Goal: Use online tool/utility: Utilize a website feature to perform a specific function

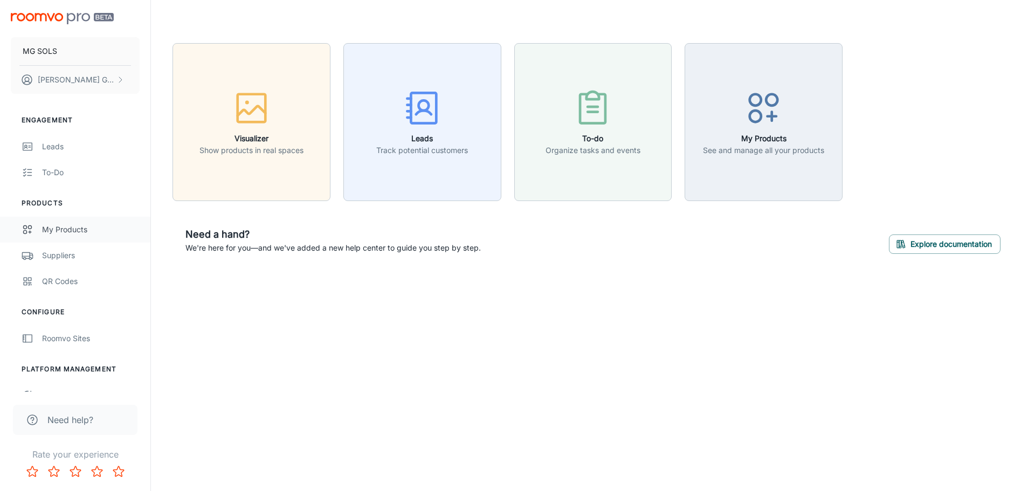
click at [74, 231] on div "My Products" at bounding box center [91, 230] width 98 height 12
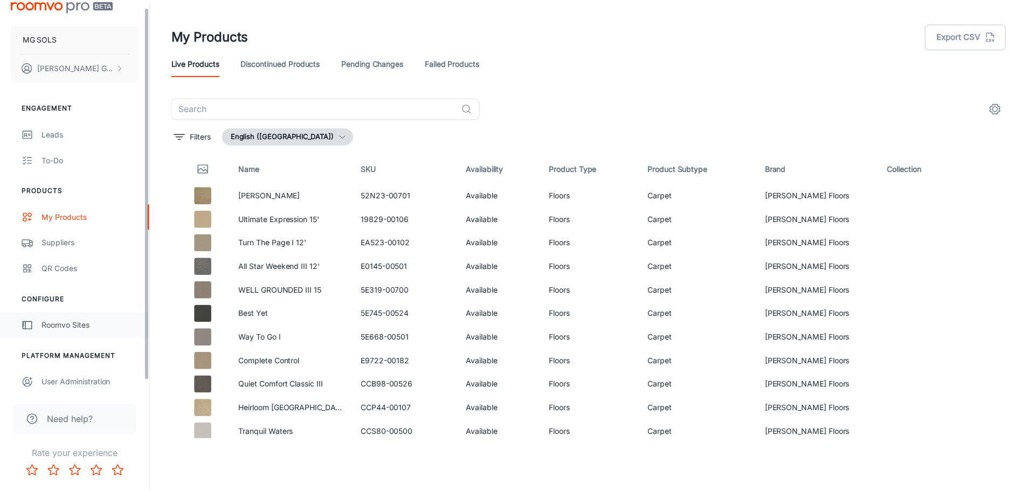
scroll to position [17, 0]
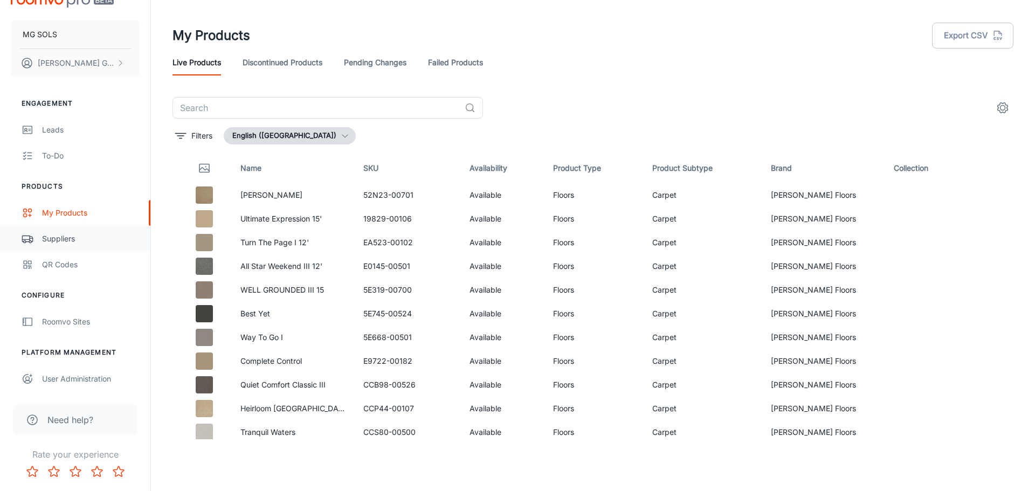
click at [60, 243] on div "Suppliers" at bounding box center [91, 239] width 98 height 12
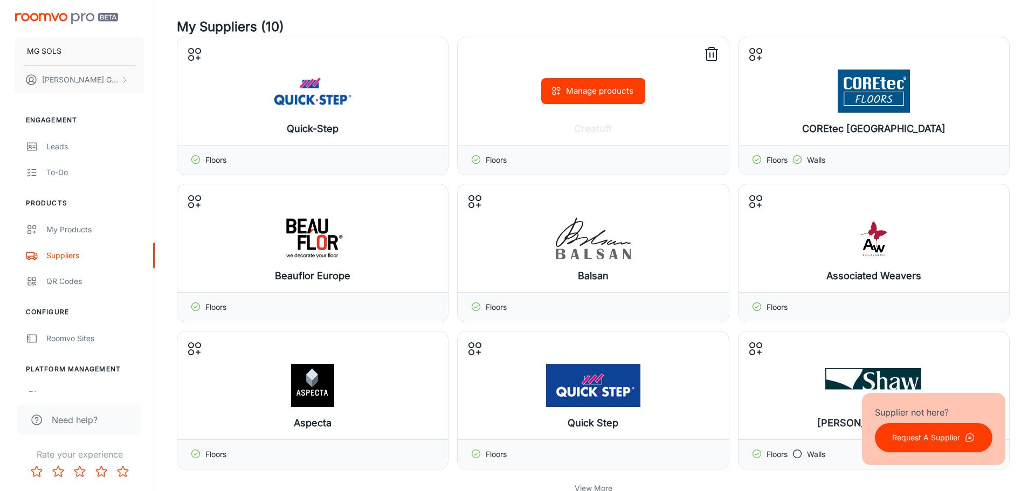
scroll to position [108, 0]
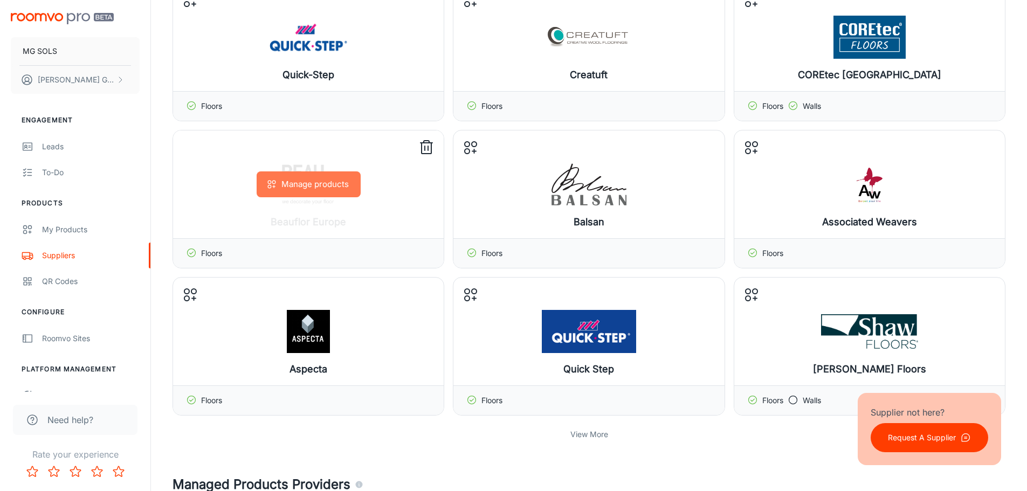
click at [321, 187] on button "Manage products" at bounding box center [309, 184] width 104 height 26
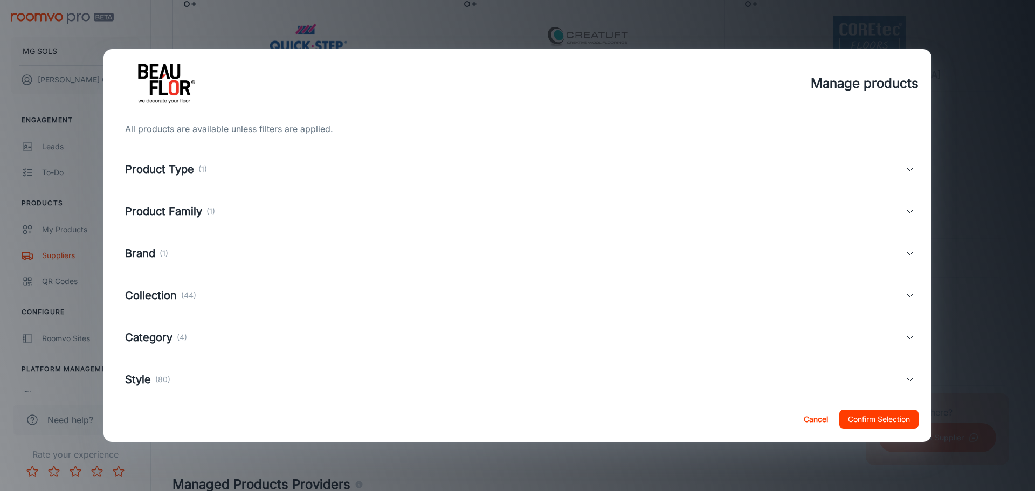
click at [179, 171] on h5 "Product Type" at bounding box center [159, 169] width 69 height 16
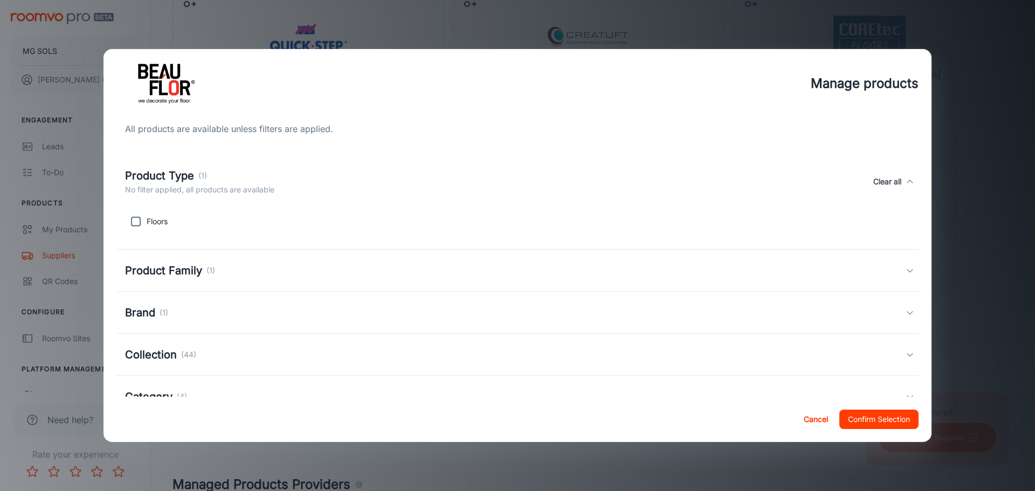
click at [186, 265] on h5 "Product Family" at bounding box center [163, 271] width 77 height 16
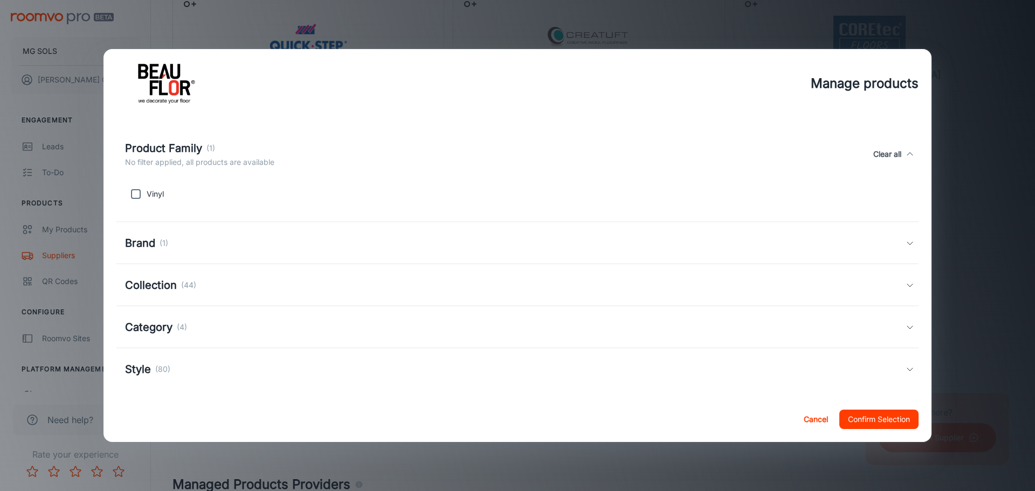
scroll to position [135, 0]
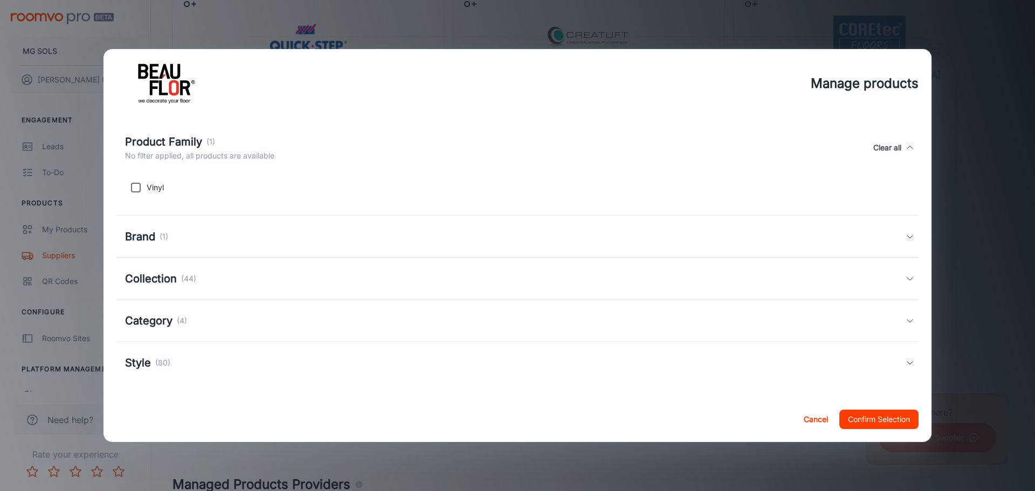
click at [172, 279] on h5 "Collection" at bounding box center [151, 279] width 52 height 16
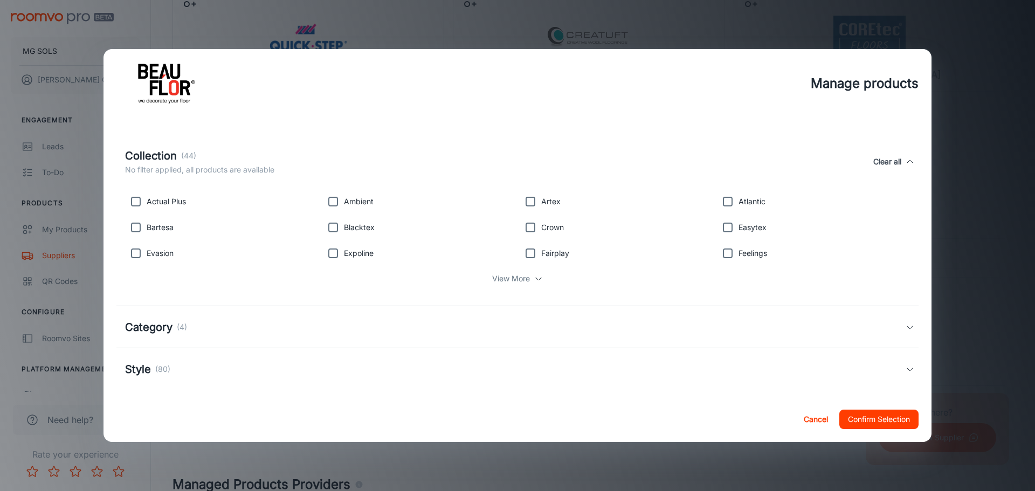
scroll to position [271, 0]
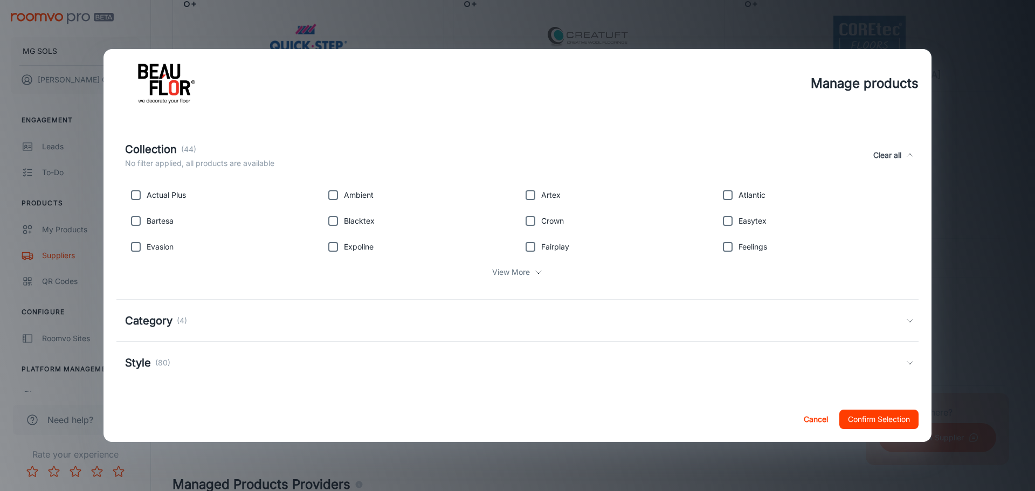
click at [527, 272] on div "View More" at bounding box center [517, 272] width 785 height 20
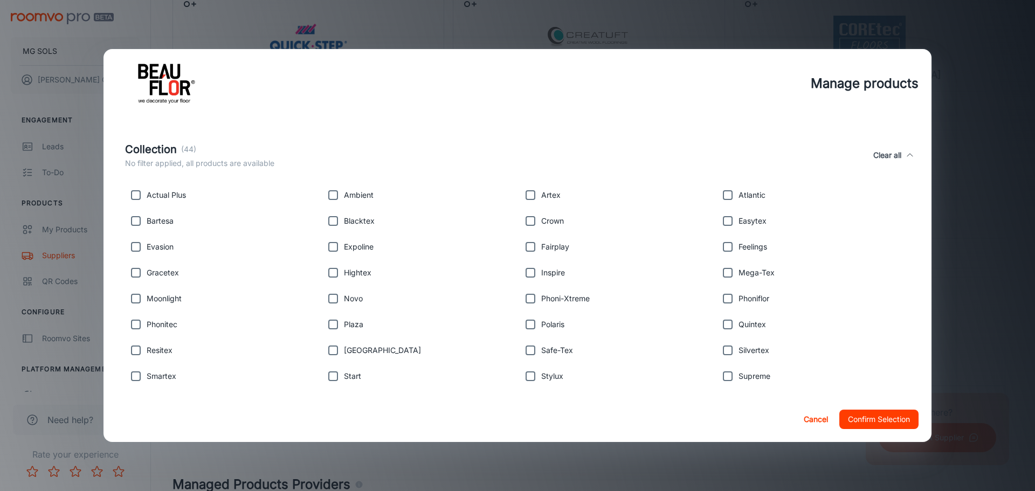
scroll to position [379, 0]
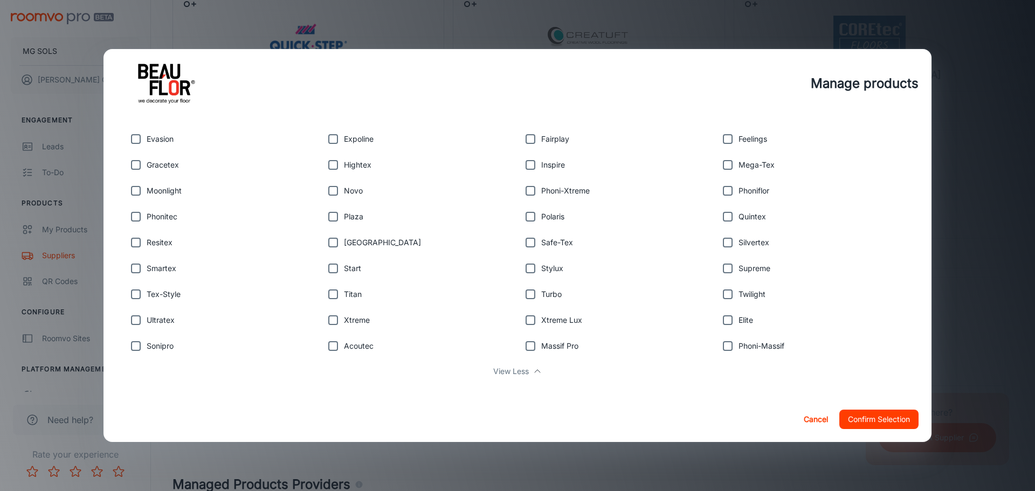
click at [723, 271] on input "checkbox" at bounding box center [728, 269] width 22 height 22
checkbox input "true"
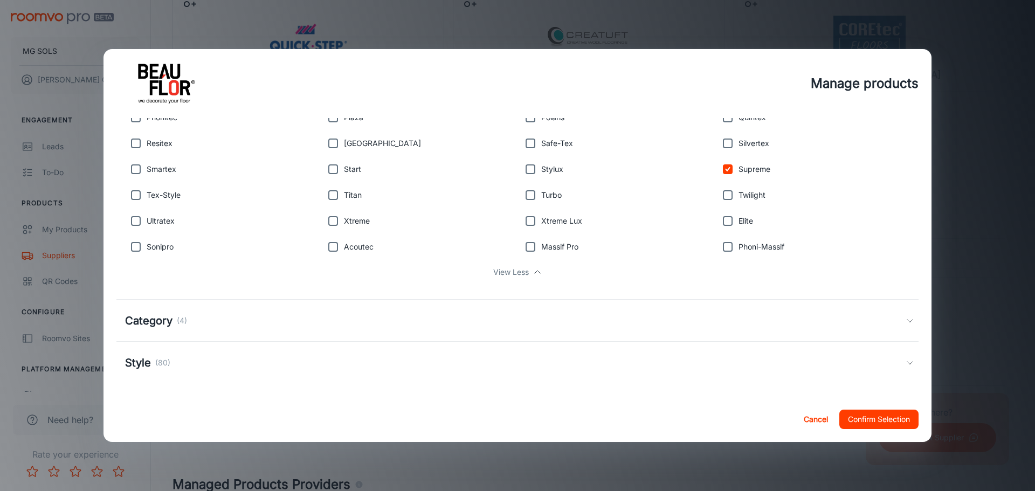
scroll to position [424, 0]
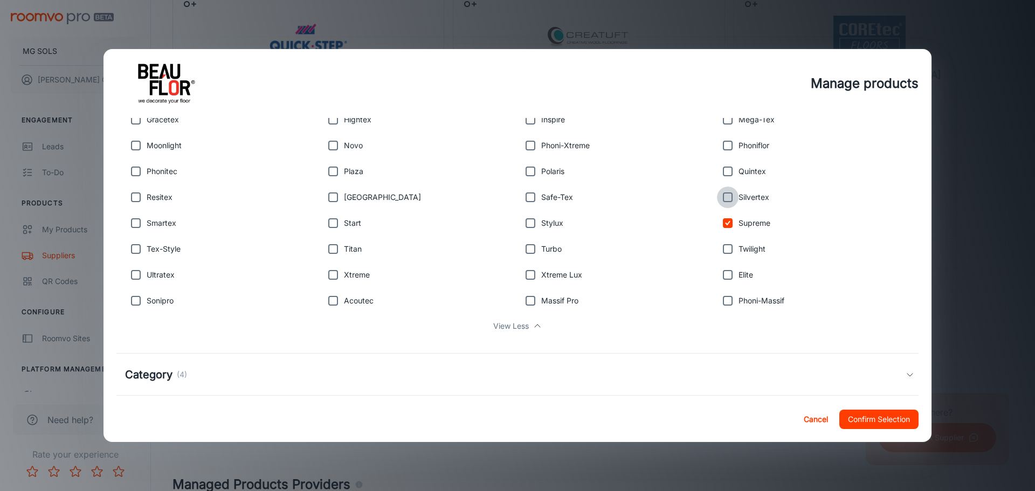
click at [723, 198] on input "checkbox" at bounding box center [728, 198] width 22 height 22
checkbox input "true"
click at [723, 170] on input "checkbox" at bounding box center [728, 172] width 22 height 22
checkbox input "true"
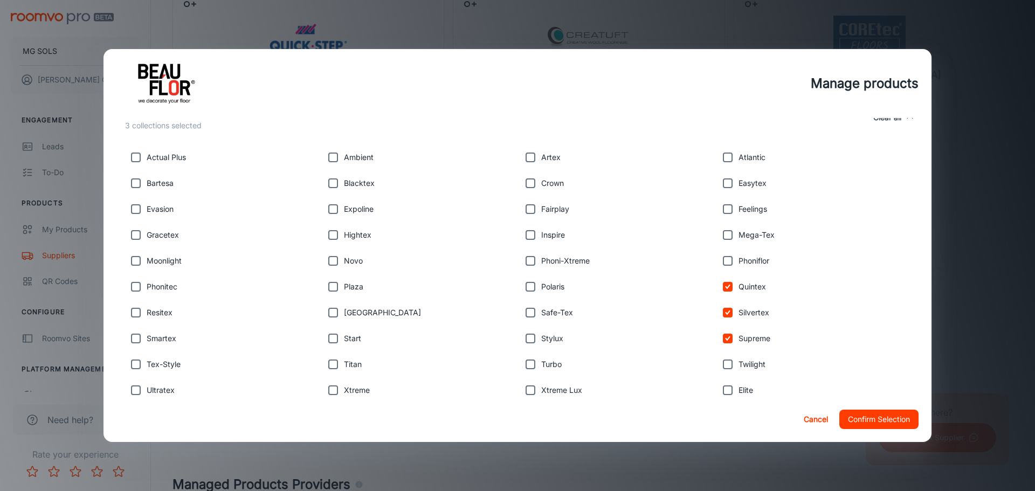
scroll to position [317, 0]
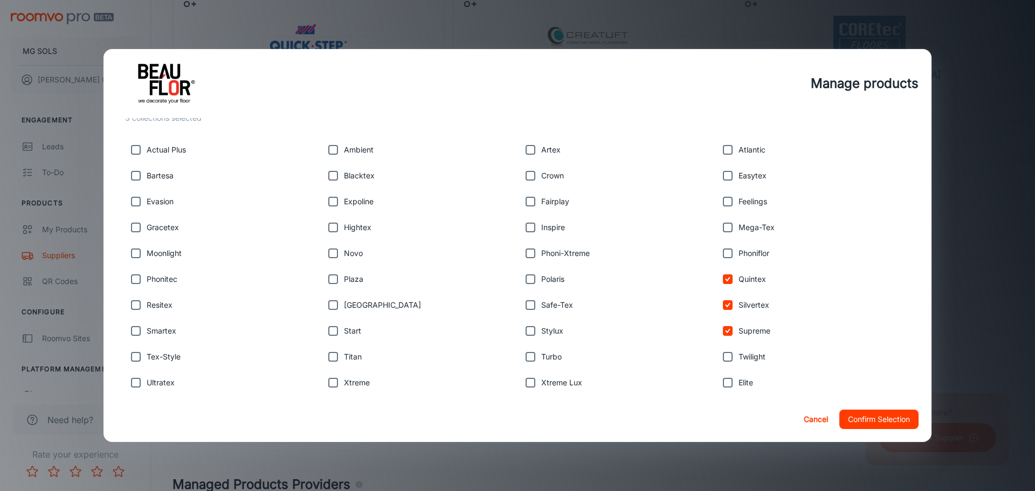
click at [336, 175] on input "checkbox" at bounding box center [333, 176] width 22 height 22
checkbox input "true"
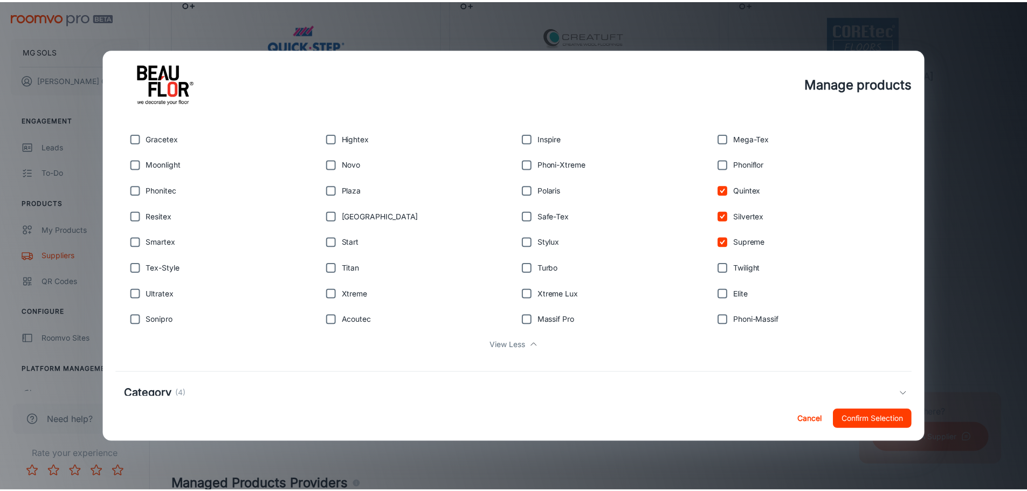
scroll to position [424, 0]
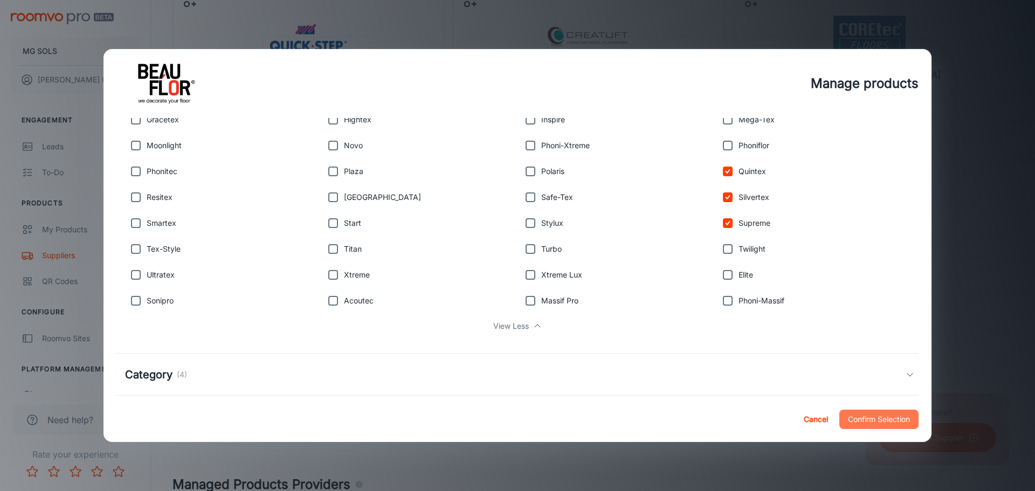
click at [892, 417] on button "Confirm Selection" at bounding box center [879, 419] width 79 height 19
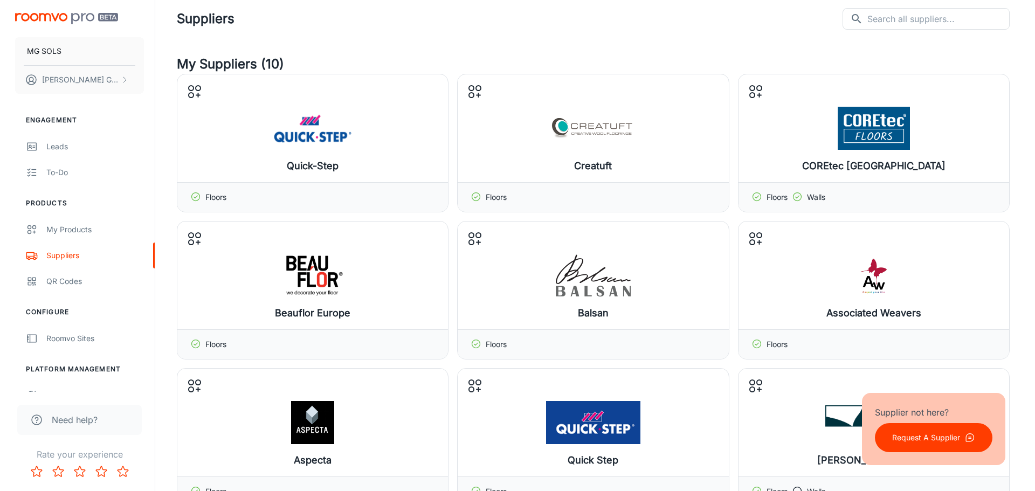
scroll to position [0, 0]
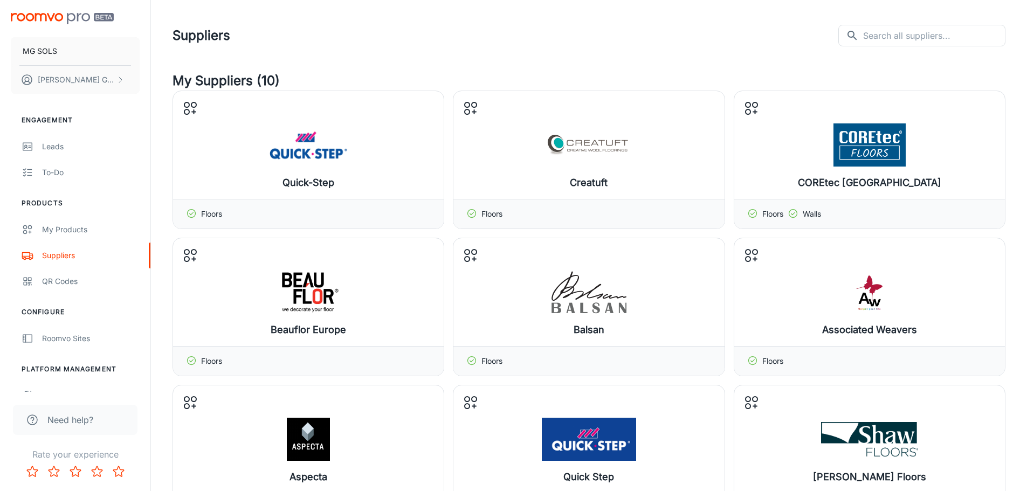
click at [71, 15] on img "scrollable content" at bounding box center [62, 18] width 103 height 11
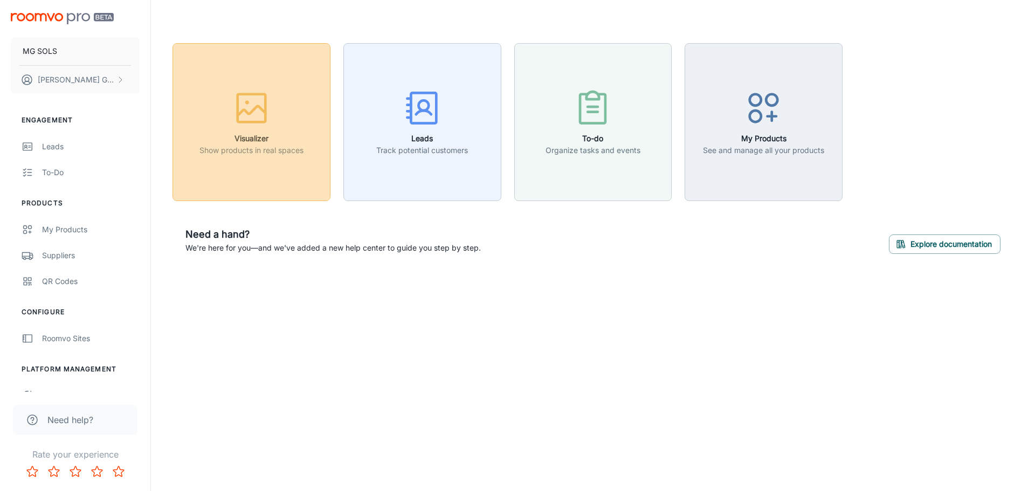
click at [258, 133] on h6 "Visualizer" at bounding box center [252, 139] width 104 height 12
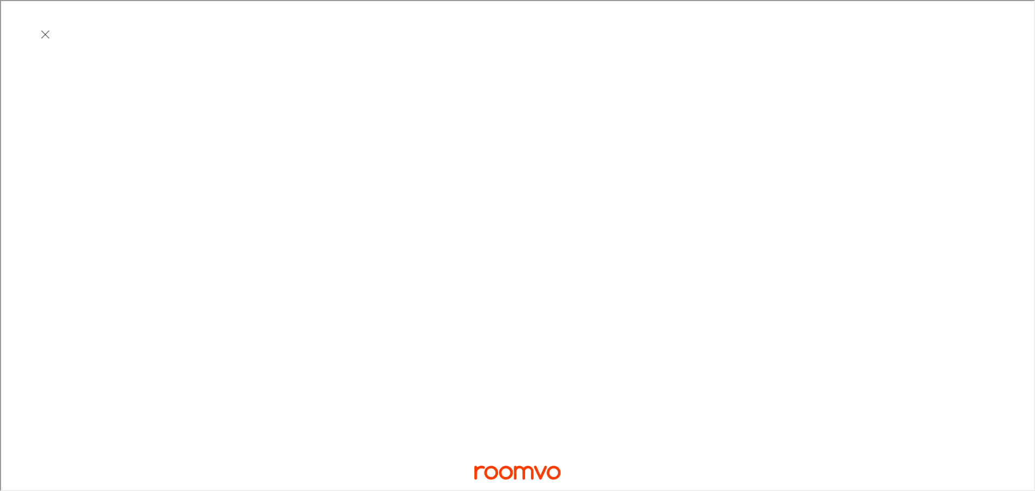
scroll to position [270, 0]
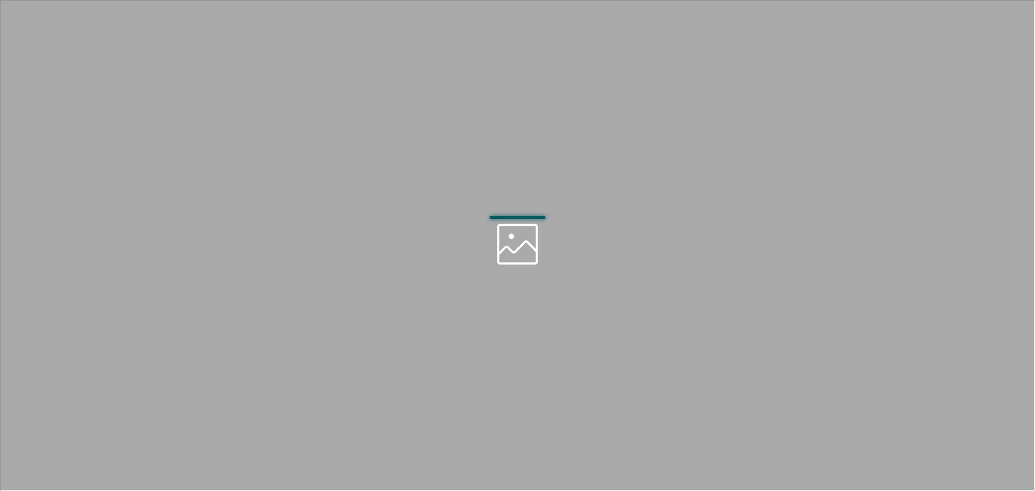
scroll to position [0, 0]
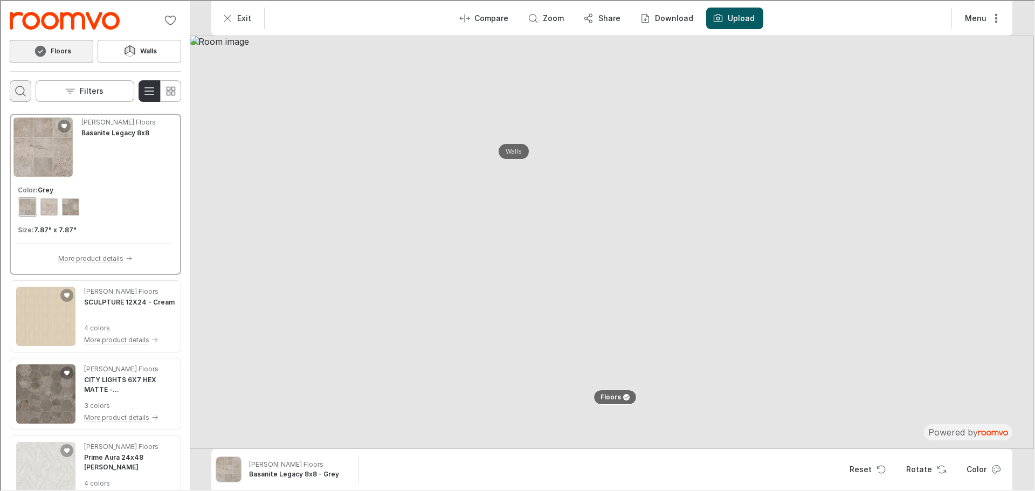
click at [15, 90] on circle "Open search box" at bounding box center [19, 89] width 9 height 9
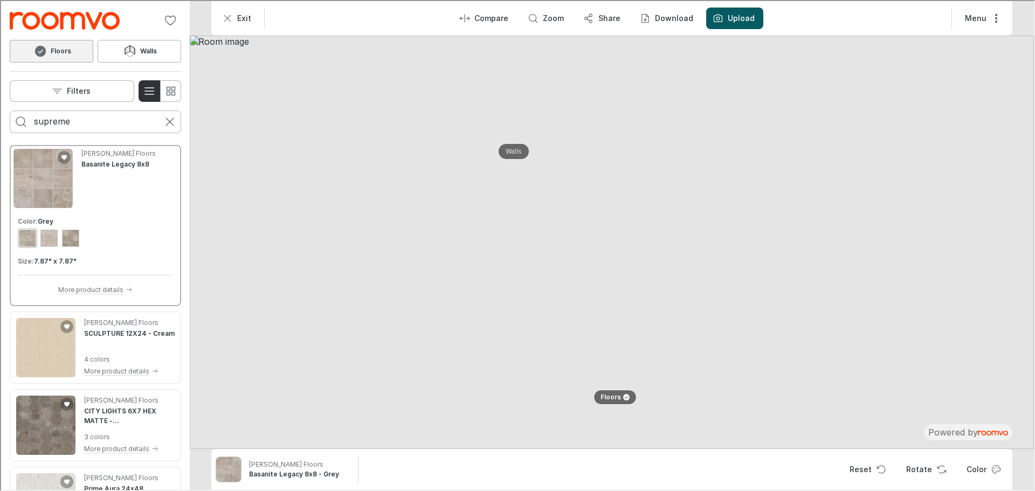
type input "supreme"
click at [9, 110] on button "Search for products" at bounding box center [20, 121] width 22 height 22
